Goal: Entertainment & Leisure: Consume media (video, audio)

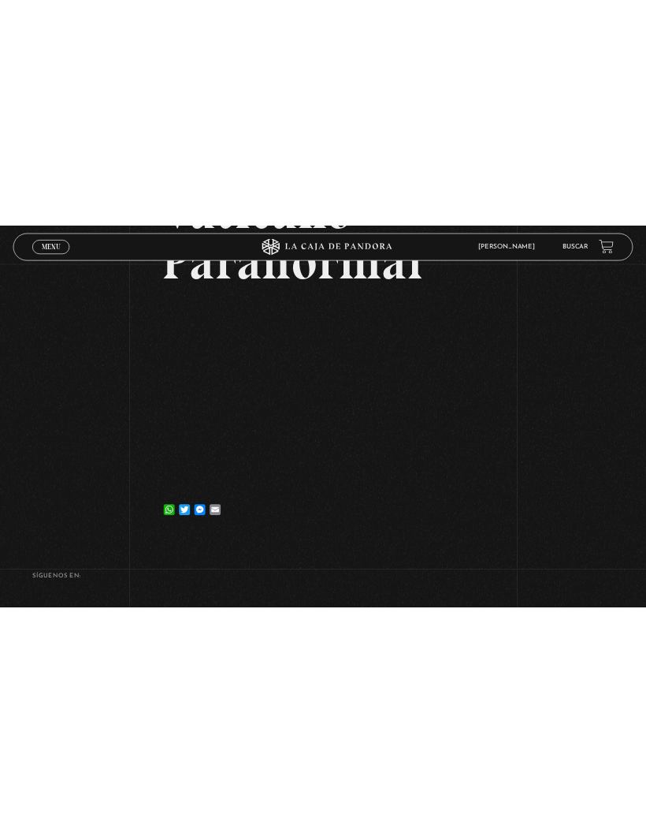
scroll to position [120, 0]
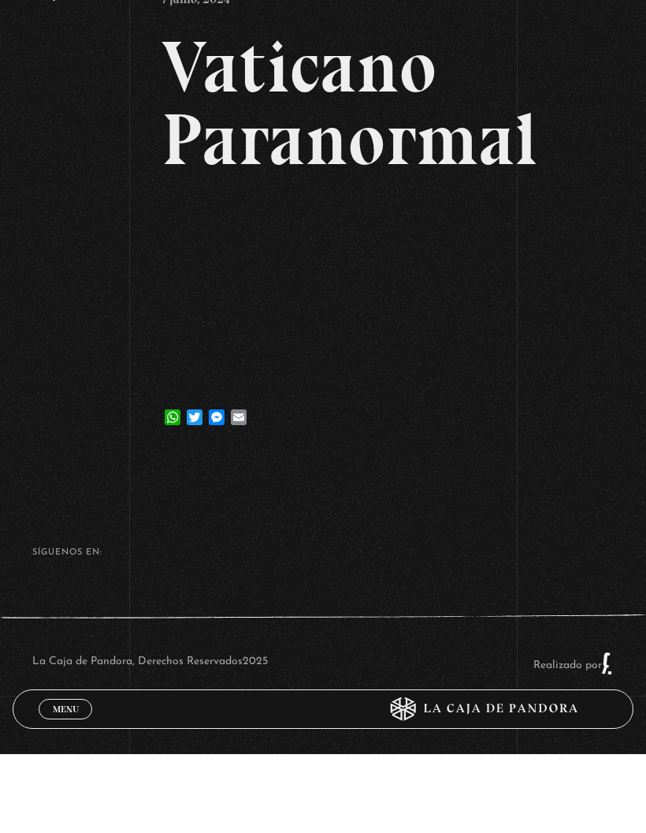
click at [392, 472] on div "WhatsApp Twitter Messenger Email" at bounding box center [323, 488] width 322 height 32
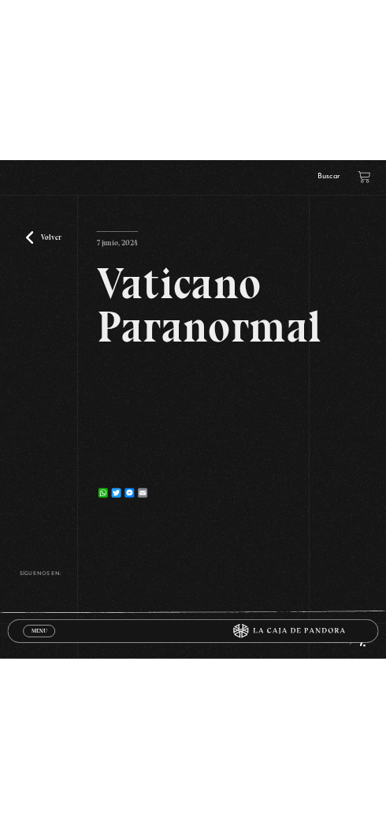
scroll to position [0, 0]
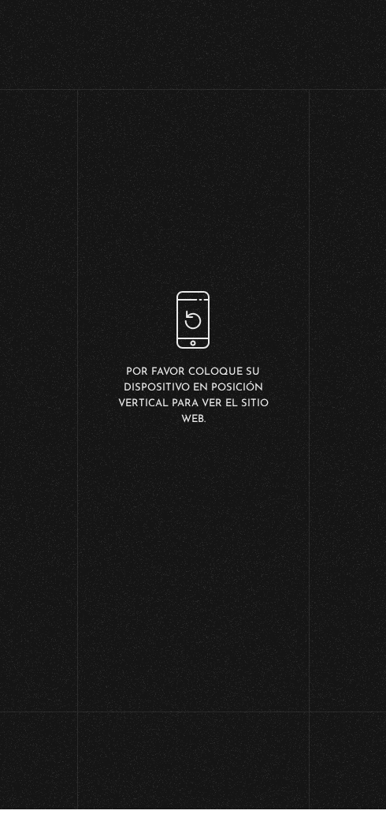
click at [237, 475] on div "Por favor coloque su dispositivo en posición vertical para ver el sitio web." at bounding box center [193, 368] width 386 height 736
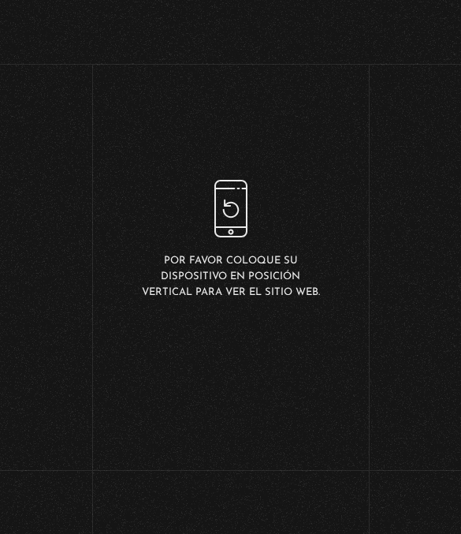
scroll to position [17, 0]
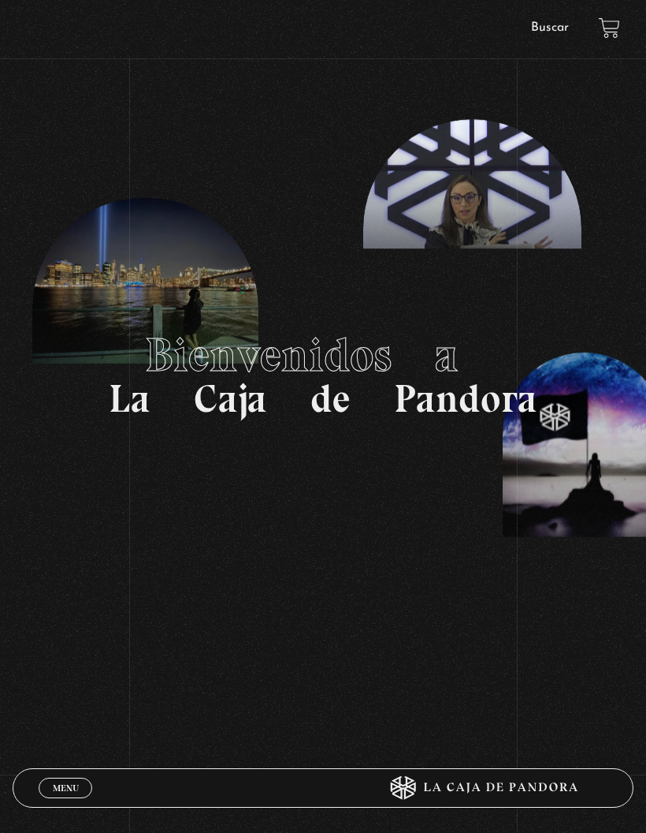
click at [70, 784] on span "Menu" at bounding box center [66, 787] width 26 height 9
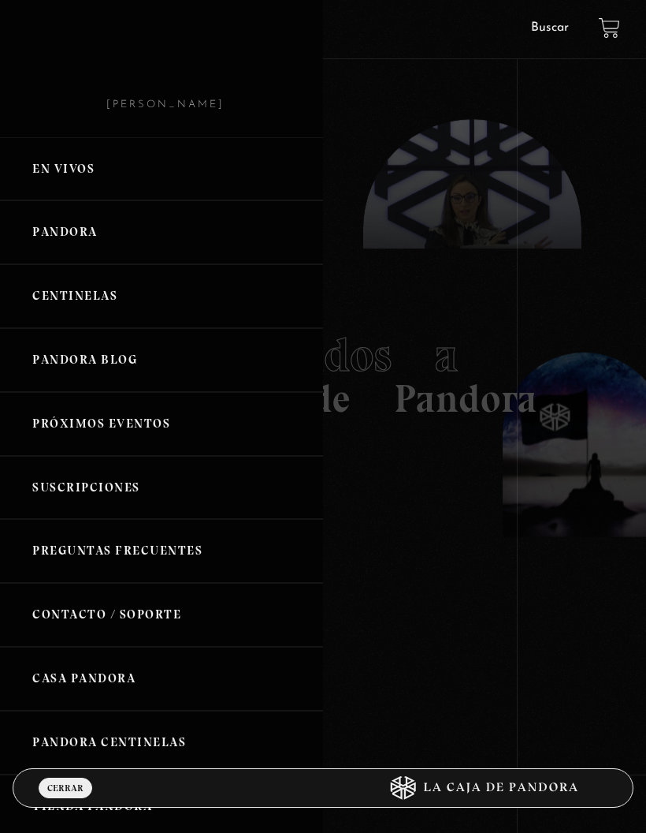
click at [95, 243] on link "Pandora" at bounding box center [161, 232] width 323 height 64
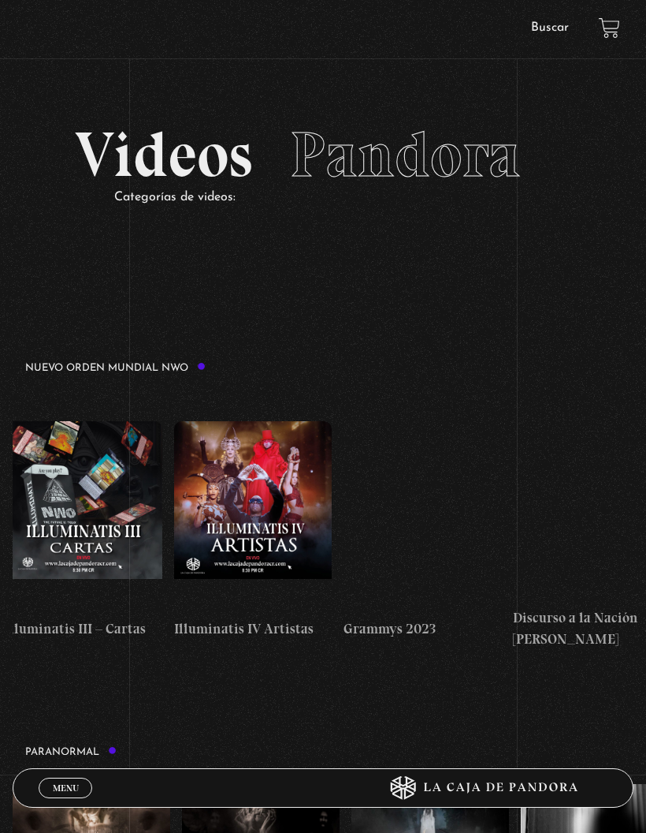
scroll to position [0, 5915]
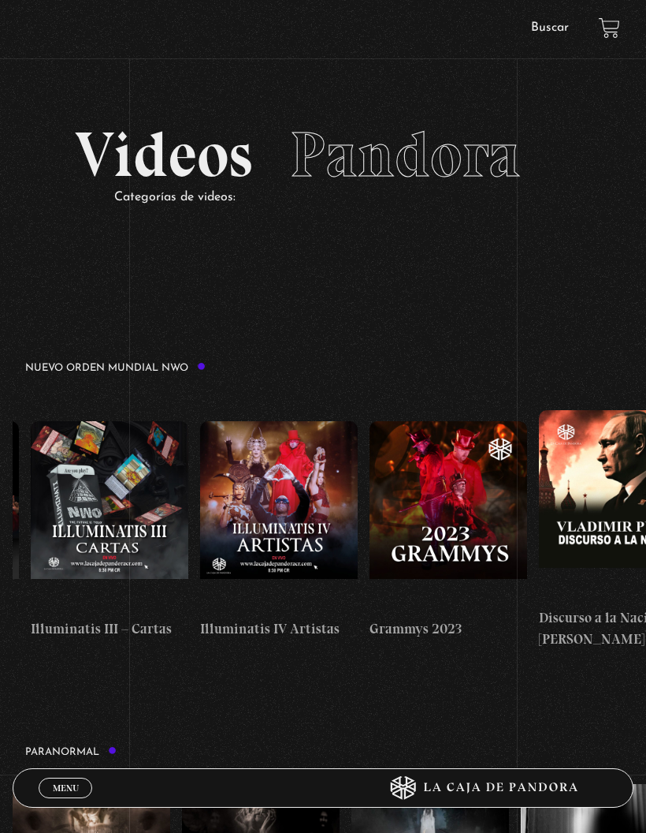
click at [303, 501] on figure at bounding box center [279, 515] width 158 height 189
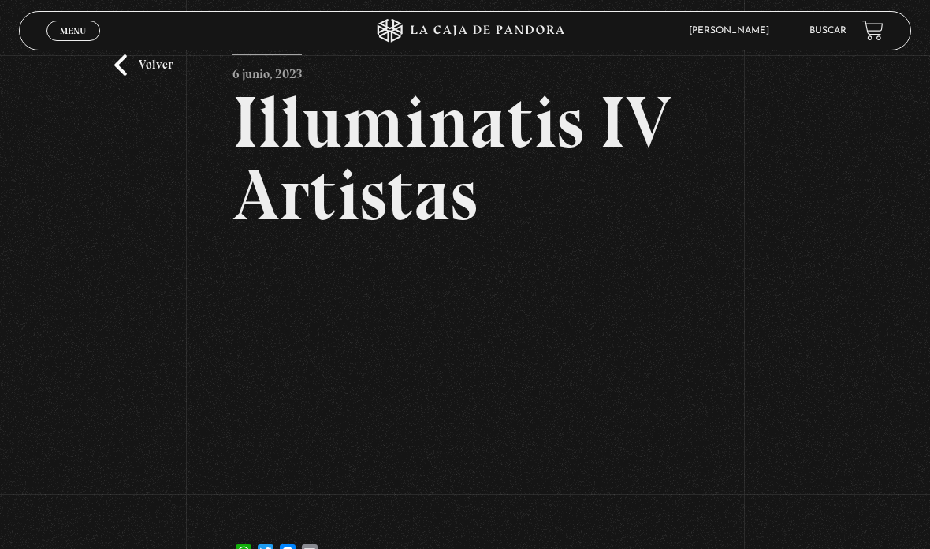
scroll to position [51, 0]
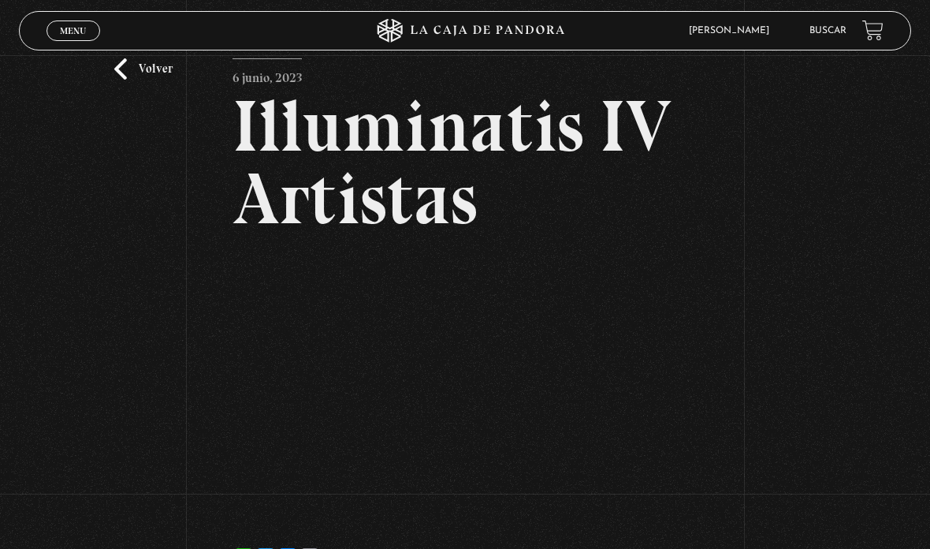
click at [138, 80] on link "Volver" at bounding box center [143, 68] width 58 height 21
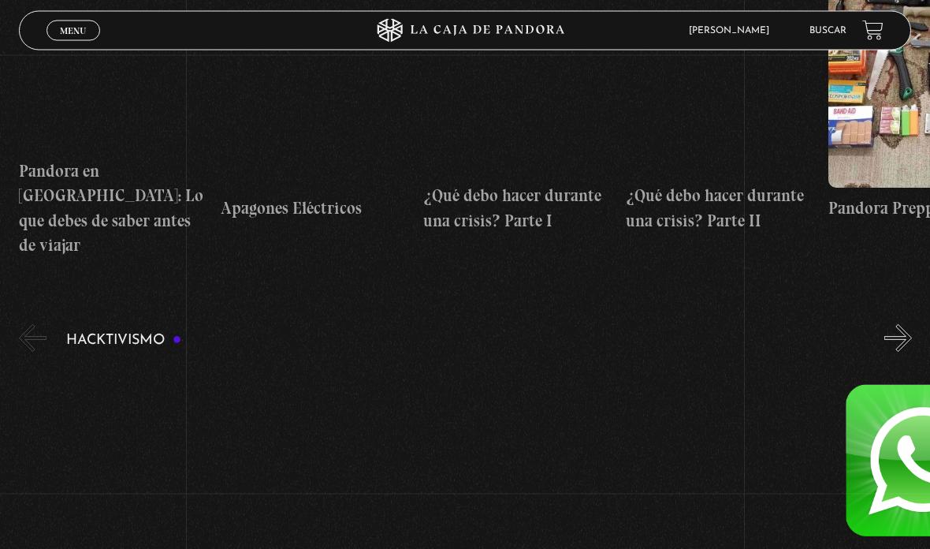
scroll to position [3205, 0]
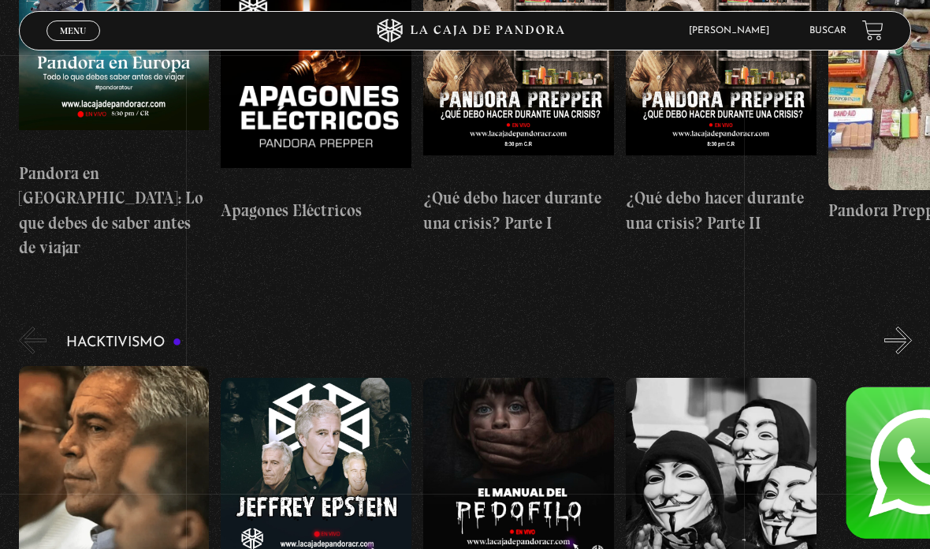
click at [518, 378] on figure at bounding box center [518, 484] width 191 height 213
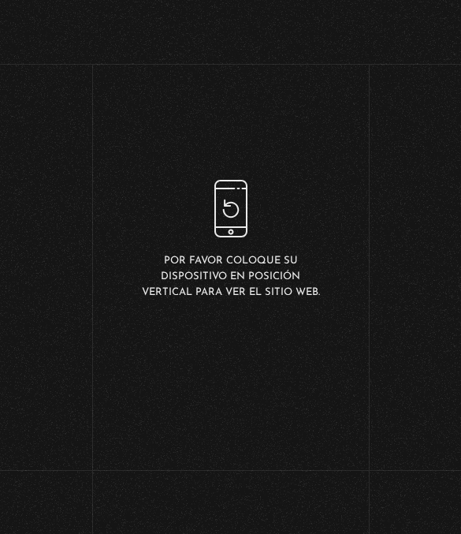
click at [170, 202] on div "Por favor coloque su dispositivo en posición vertical para ver el sitio web." at bounding box center [230, 240] width 461 height 480
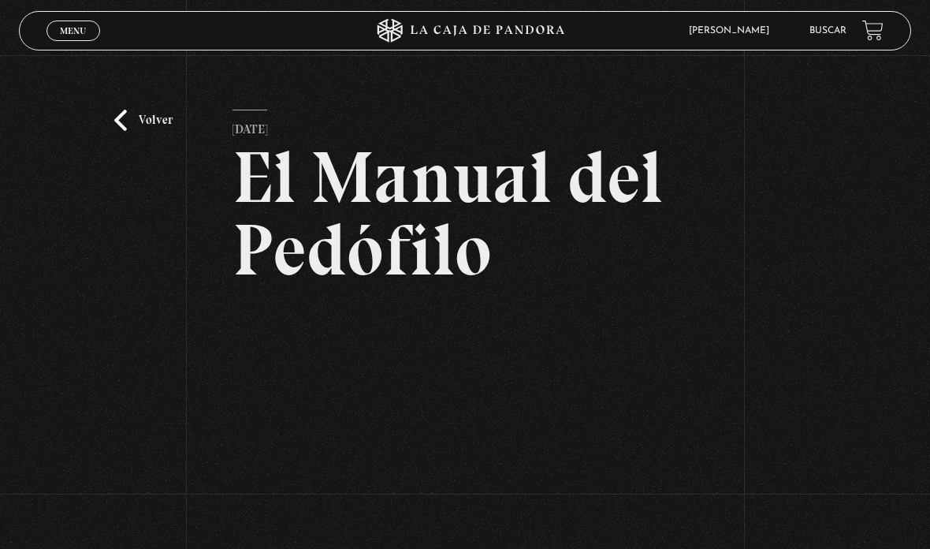
click at [486, 140] on article "28 julio, 2022 El Manual del Pedófilo WhatsApp Twitter Messenger Email" at bounding box center [465, 369] width 464 height 518
click at [136, 110] on div "Volver 28 julio, 2022 El Manual del Pedófilo WhatsApp Twitter Messenger Email" at bounding box center [465, 349] width 930 height 589
click at [153, 131] on link "Volver" at bounding box center [143, 120] width 58 height 21
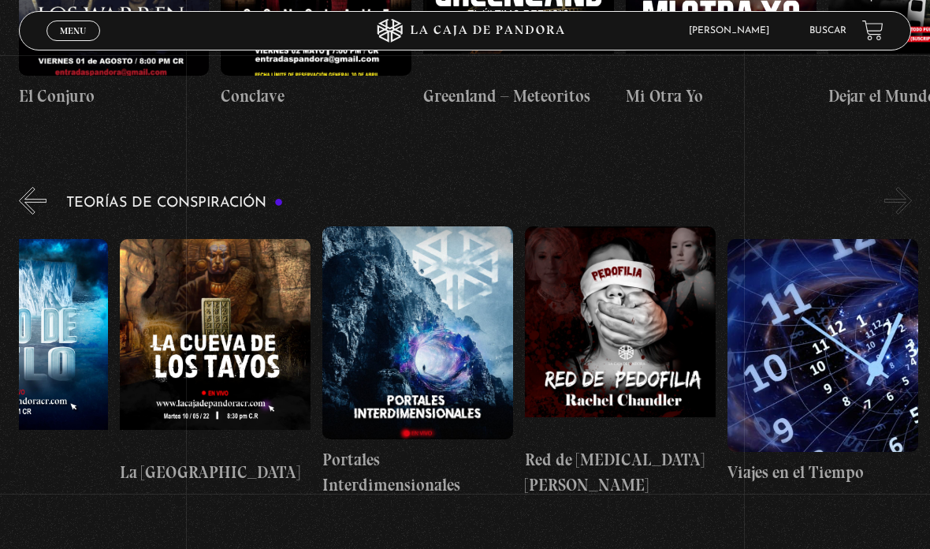
scroll to position [0, 506]
click at [665, 226] on figure at bounding box center [620, 332] width 191 height 213
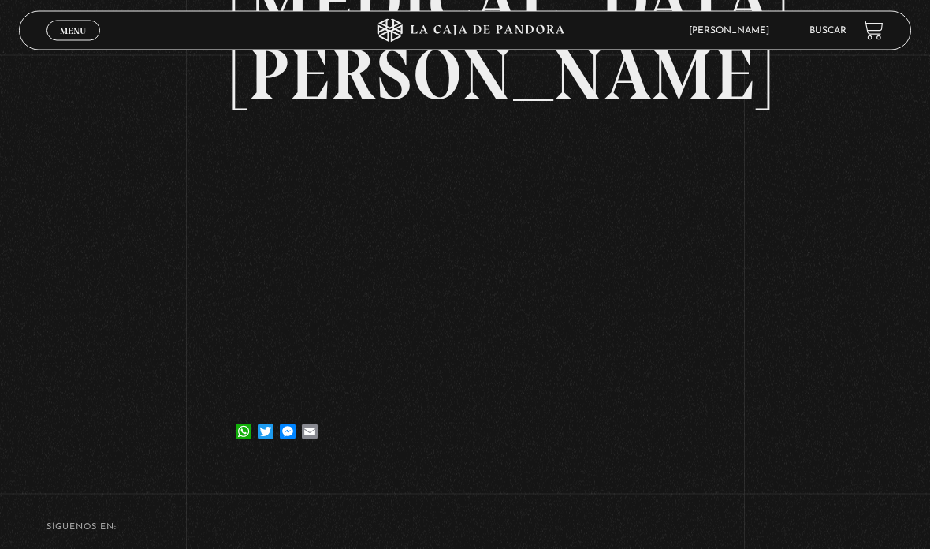
scroll to position [246, 0]
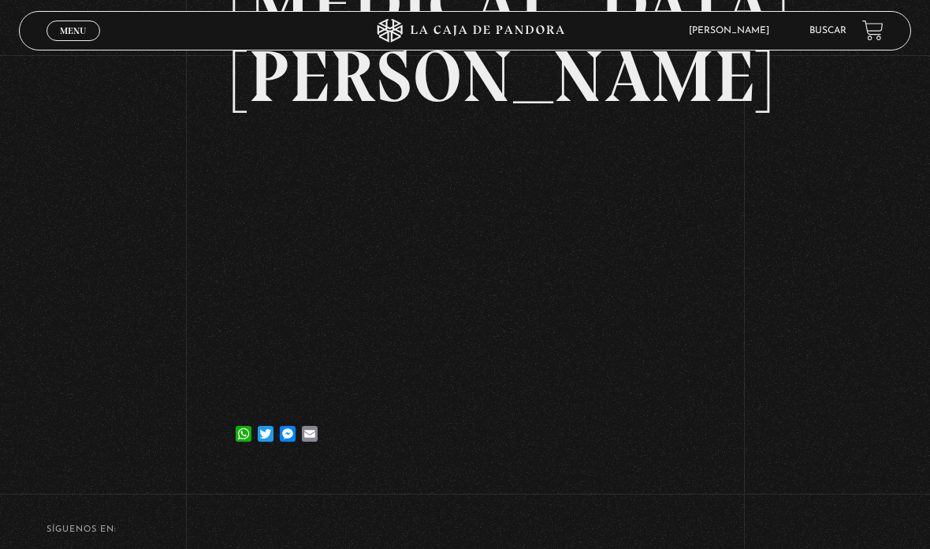
click at [688, 68] on h2 "Red de [MEDICAL_DATA] [PERSON_NAME]" at bounding box center [465, 4] width 464 height 218
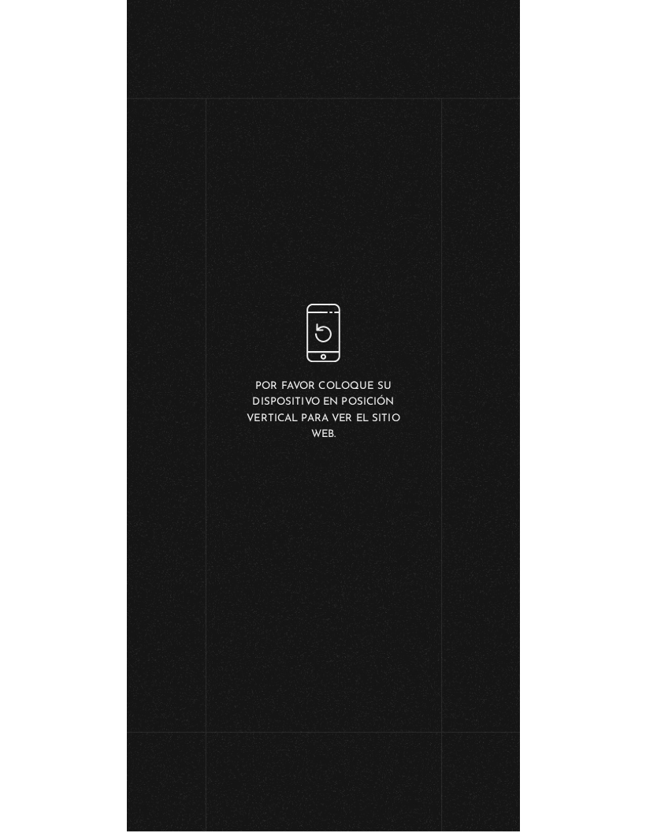
scroll to position [41, 0]
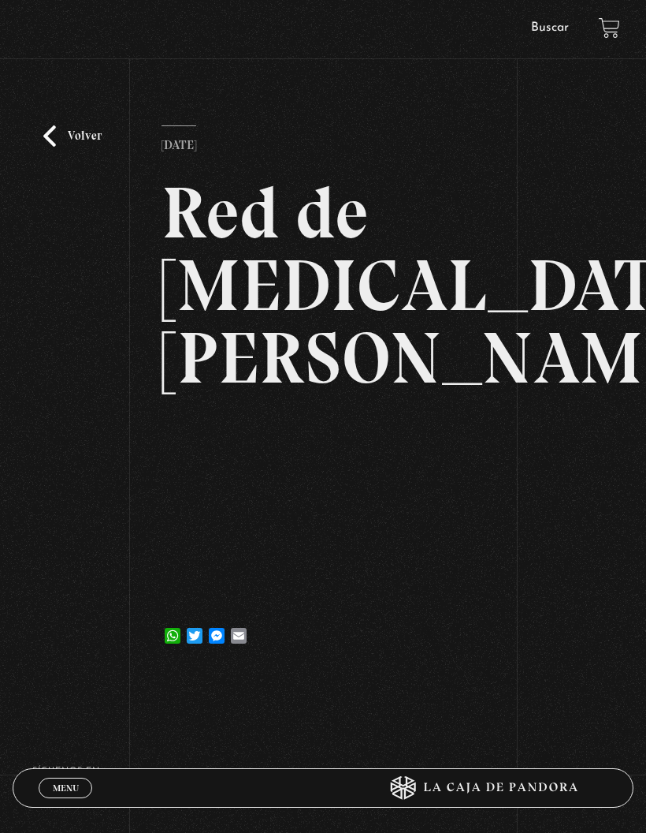
click at [69, 105] on div "Volver [DATE] Red de [MEDICAL_DATA] [PERSON_NAME] WhatsApp Twitter Messenger Em…" at bounding box center [323, 358] width 646 height 630
click at [84, 138] on link "Volver" at bounding box center [72, 135] width 58 height 21
click at [65, 143] on link "Volver" at bounding box center [72, 135] width 58 height 21
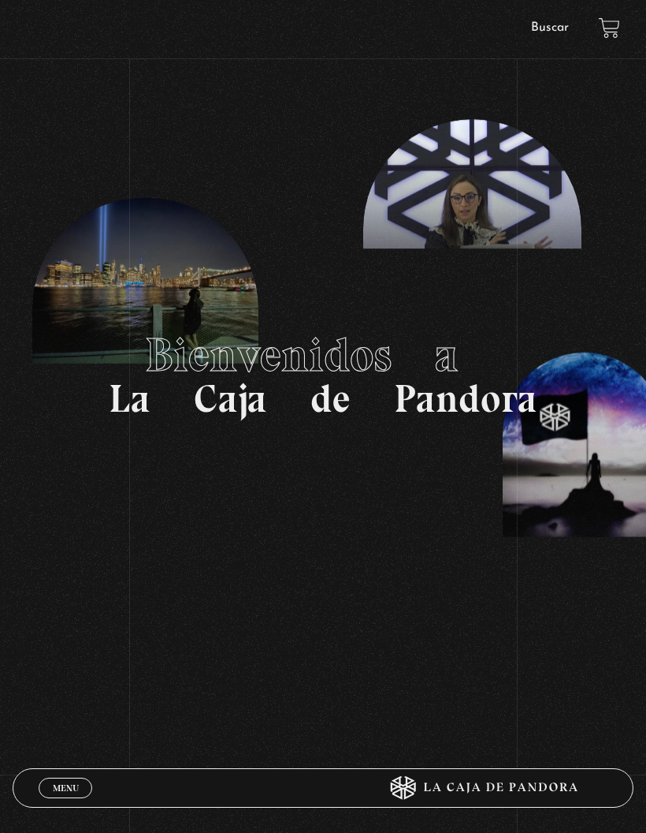
click at [72, 788] on span "Menu" at bounding box center [66, 787] width 26 height 9
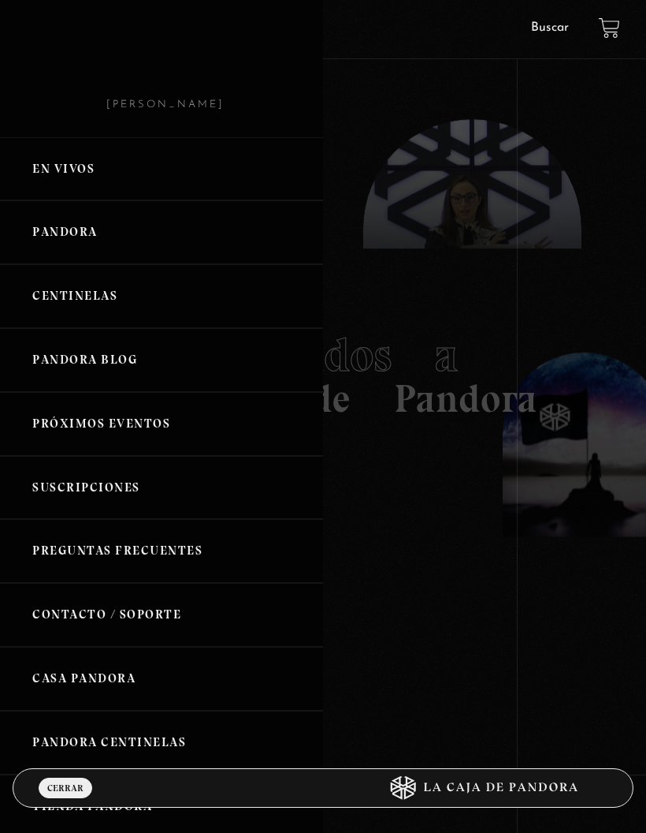
click at [123, 237] on link "Pandora" at bounding box center [161, 232] width 323 height 64
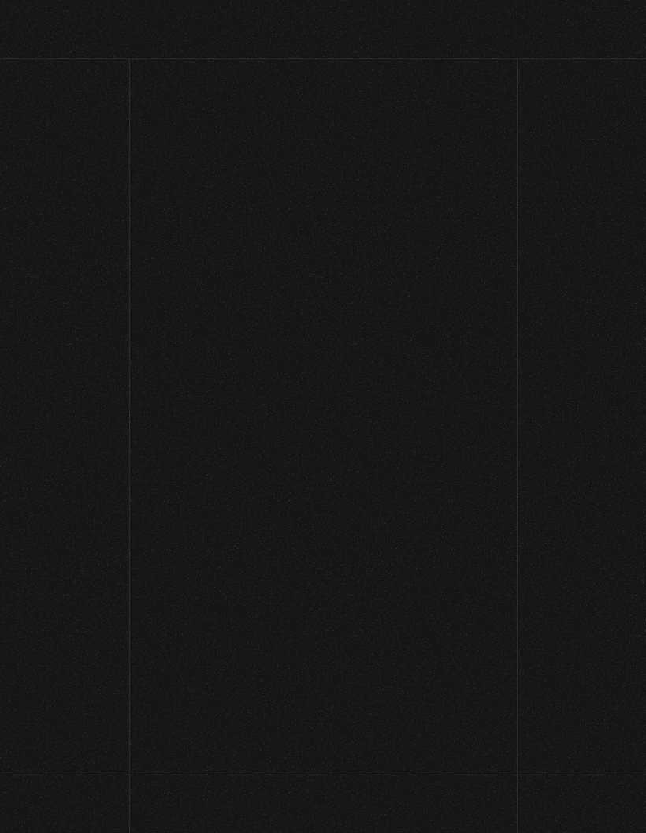
click at [113, 243] on section "Videos Pandora Categorías de videos:" at bounding box center [323, 186] width 646 height 204
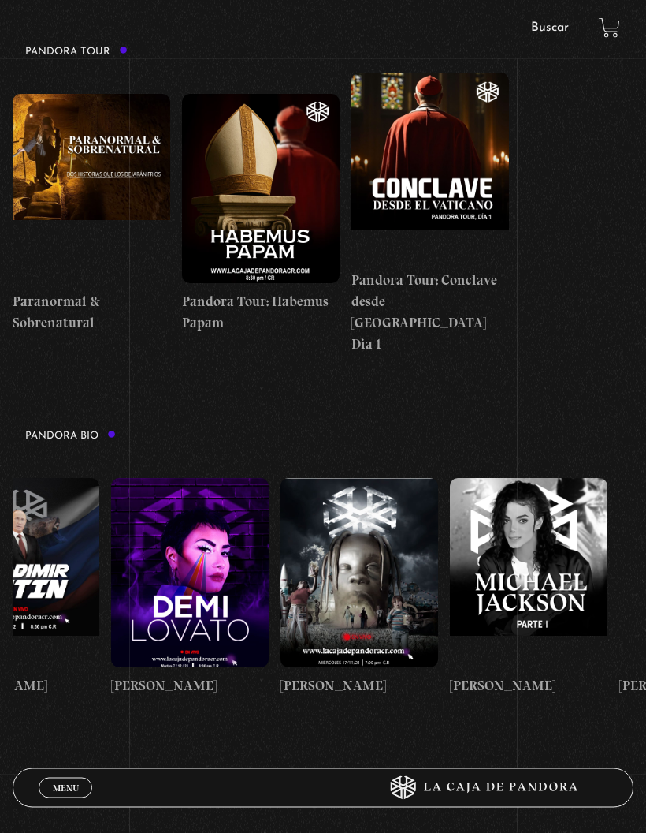
scroll to position [0, 2272]
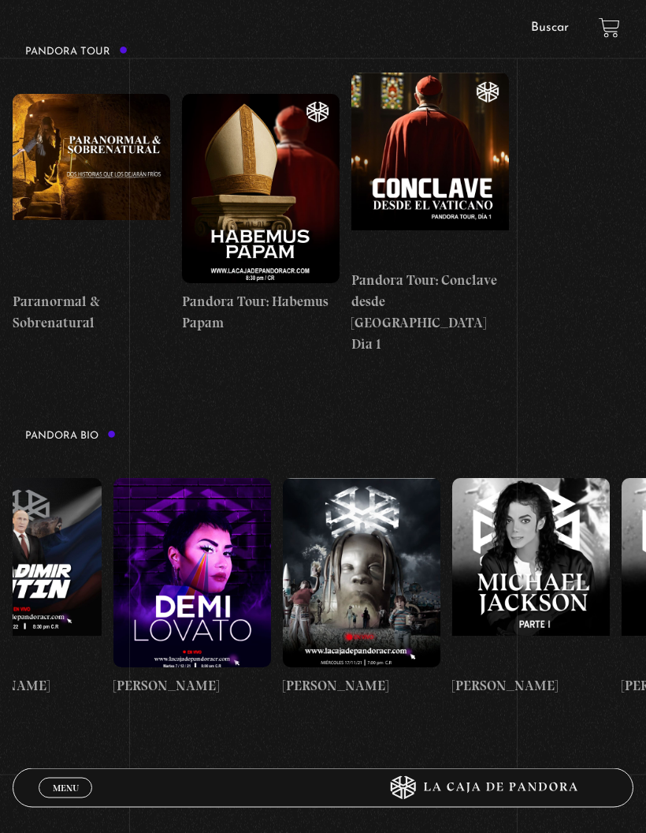
click at [397, 523] on figure at bounding box center [362, 573] width 158 height 189
